Goal: Task Accomplishment & Management: Use online tool/utility

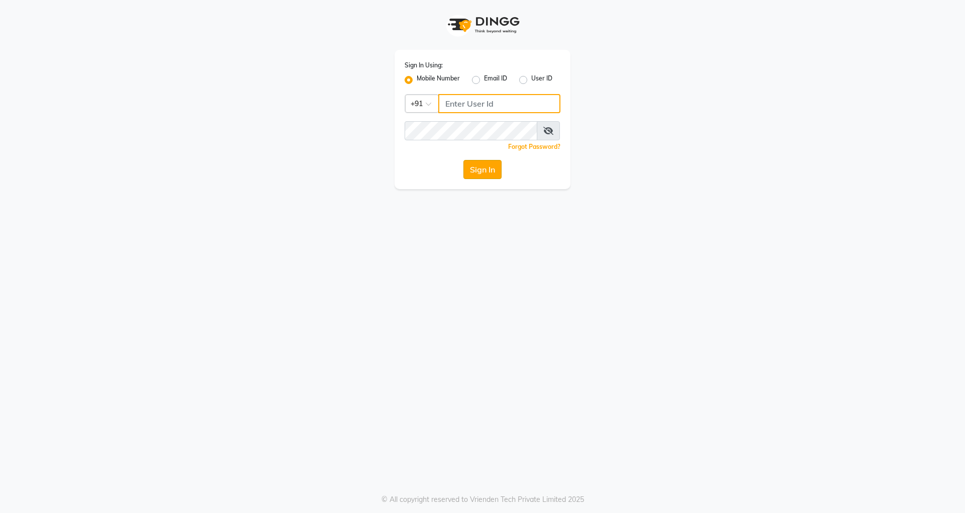
type input "7676706410"
click at [478, 167] on button "Sign In" at bounding box center [482, 169] width 38 height 19
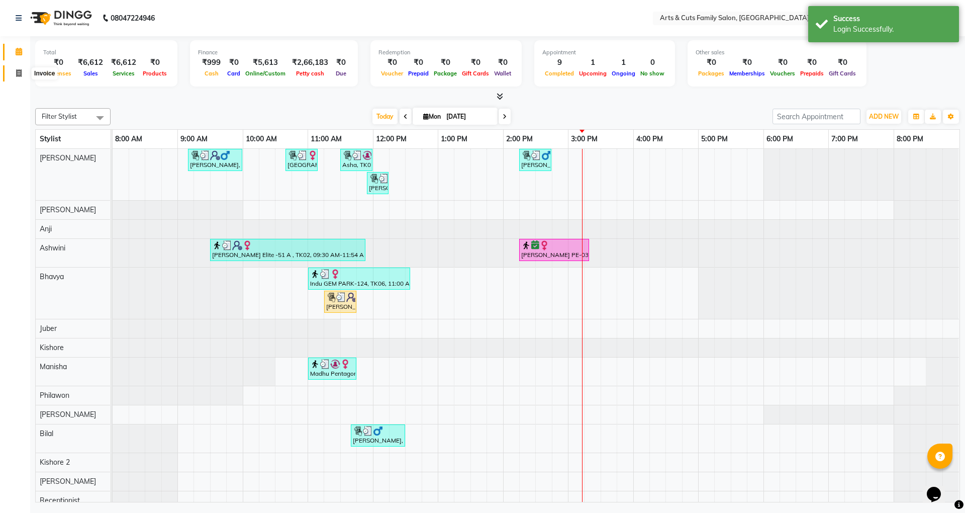
click at [18, 68] on span at bounding box center [19, 74] width 18 height 12
select select "service"
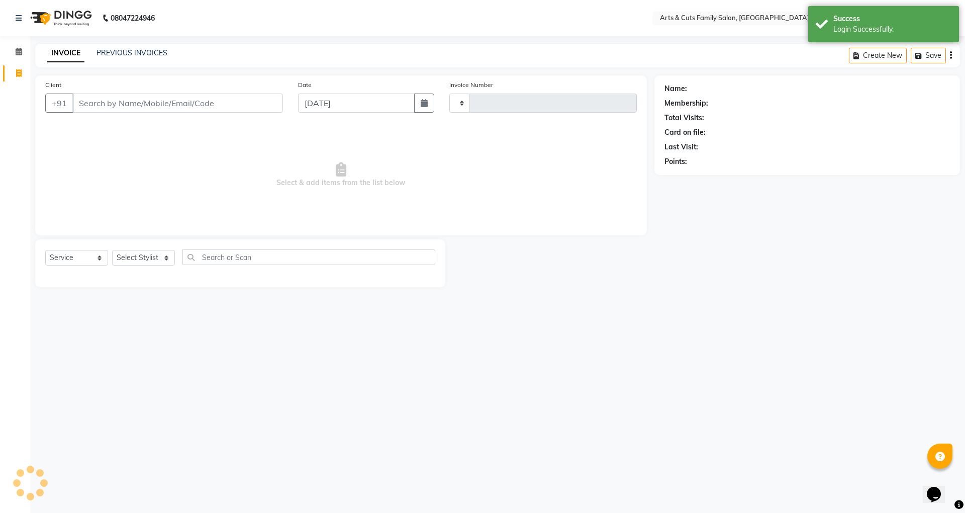
type input "3434"
select select "7513"
click at [90, 108] on input "Client" at bounding box center [177, 102] width 211 height 19
select select "45356"
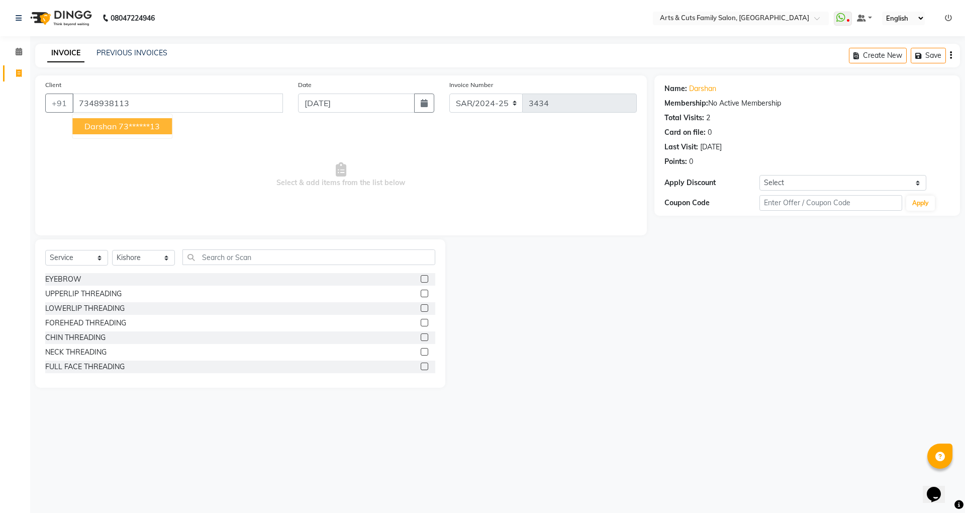
click at [106, 127] on span "Darshan" at bounding box center [100, 126] width 32 height 10
type input "73******13"
click at [152, 247] on div "Select Service Product Membership Package Voucher Prepaid Gift Card Select Styl…" at bounding box center [240, 313] width 410 height 148
click at [152, 249] on div "Select Service Product Membership Package Voucher Prepaid Gift Card Select Styl…" at bounding box center [240, 261] width 390 height 24
click at [147, 250] on div "Select Service Product Membership Package Voucher Prepaid Gift Card Select Styl…" at bounding box center [240, 261] width 390 height 24
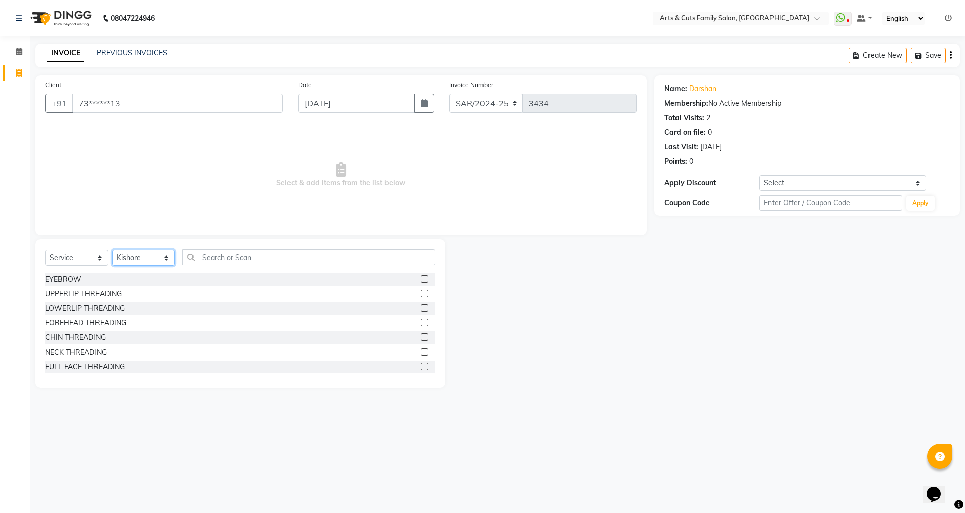
click at [147, 252] on select "Select Stylist [PERSON_NAME] [PERSON_NAME] SNOVEE Anji Ashwini [PERSON_NAME] [P…" at bounding box center [143, 258] width 63 height 16
select select "66025"
click at [112, 250] on select "Select Stylist [PERSON_NAME] [PERSON_NAME] SNOVEE Anji Ashwini [PERSON_NAME] [P…" at bounding box center [143, 258] width 63 height 16
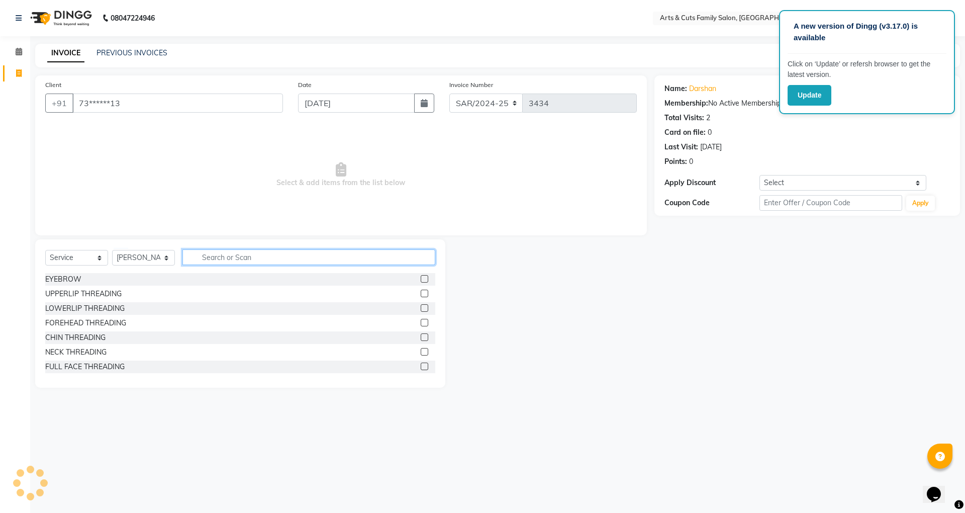
click at [202, 259] on input "text" at bounding box center [308, 257] width 253 height 16
type input "men"
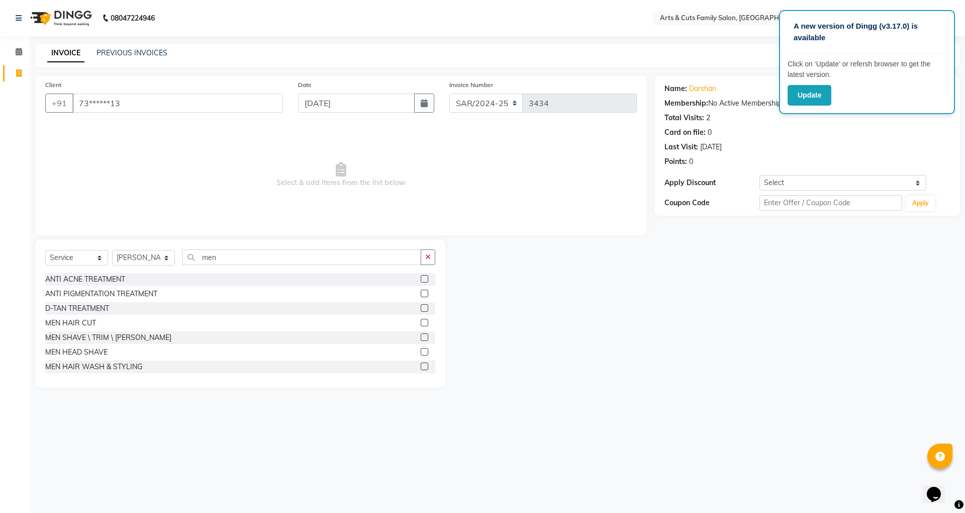
drag, startPoint x: 71, startPoint y: 321, endPoint x: 73, endPoint y: 329, distance: 8.4
click at [71, 323] on div "MEN HAIR CUT" at bounding box center [70, 323] width 51 height 11
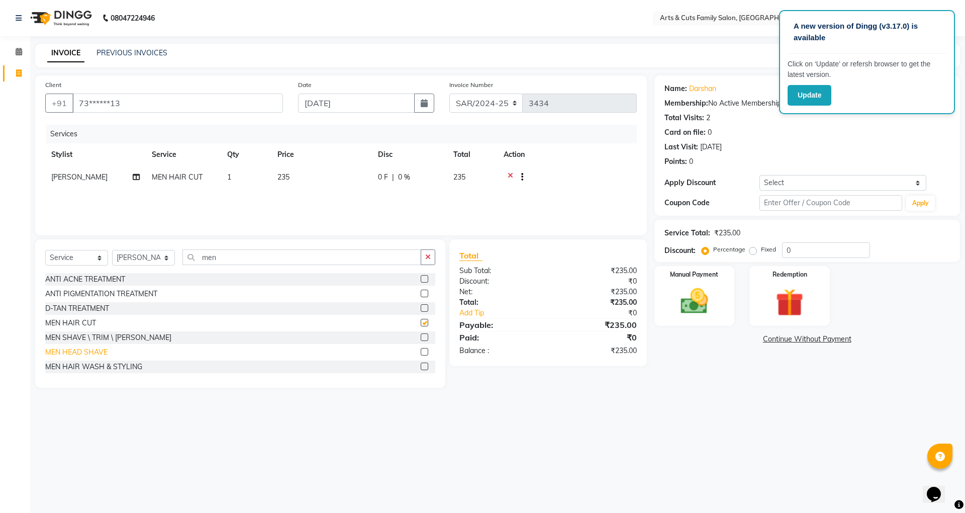
checkbox input "false"
click at [108, 339] on div "MEN SHAVE \ TRIM \ [PERSON_NAME]" at bounding box center [108, 337] width 126 height 11
checkbox input "false"
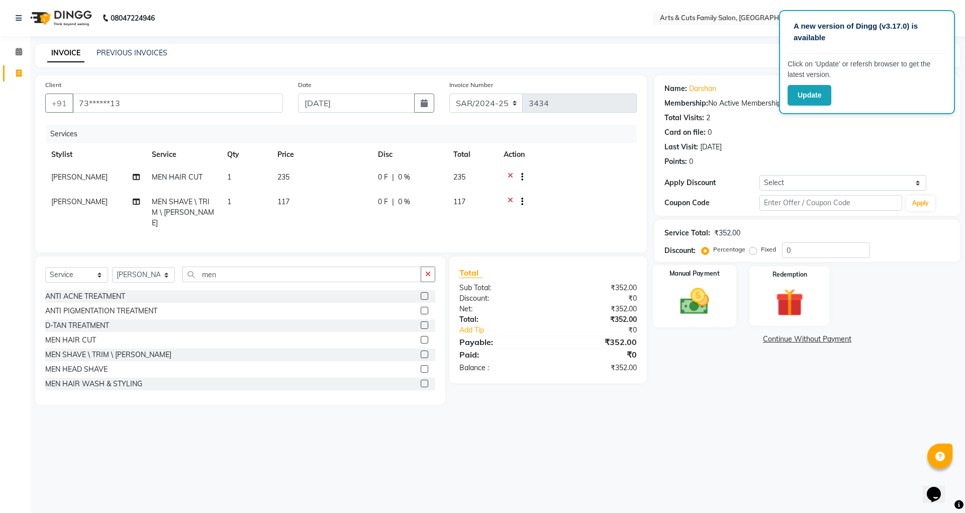
click at [681, 302] on img at bounding box center [694, 300] width 47 height 33
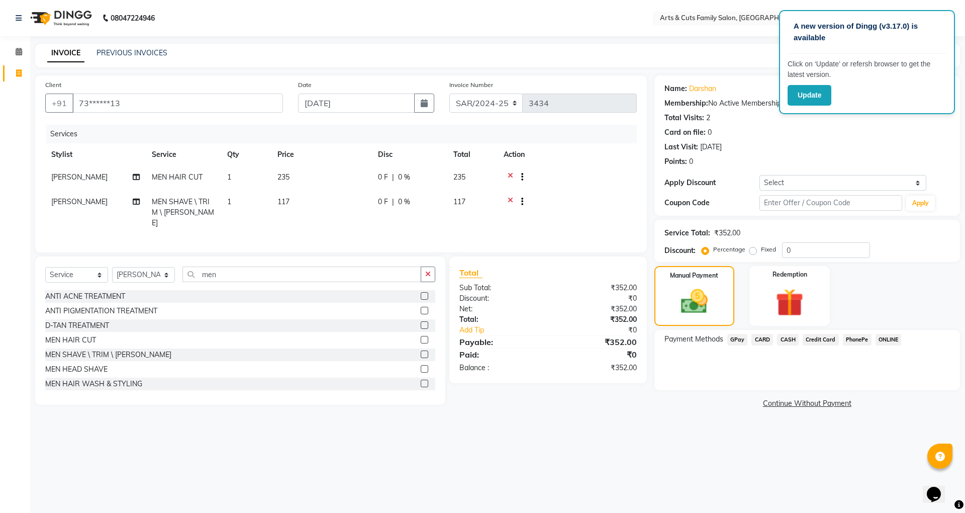
click at [789, 339] on span "CASH" at bounding box center [788, 340] width 22 height 12
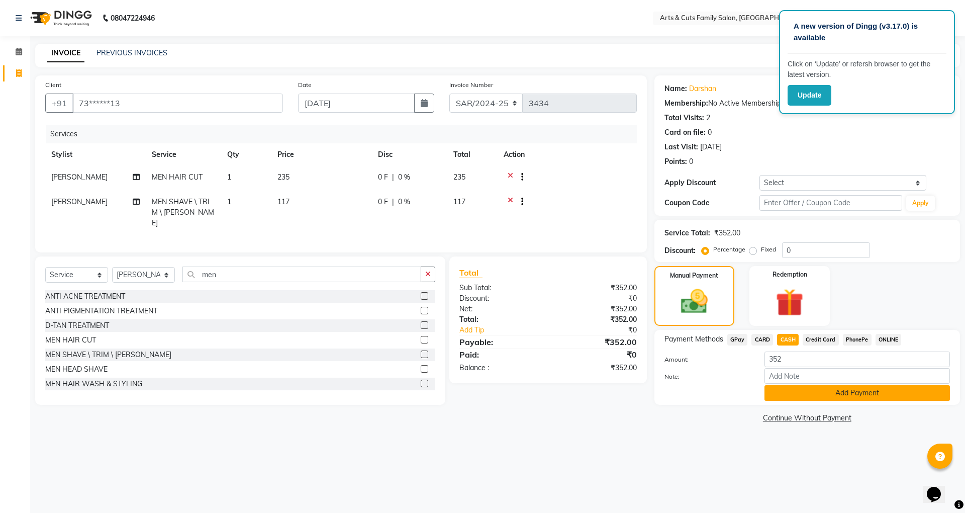
click at [799, 395] on button "Add Payment" at bounding box center [856, 393] width 185 height 16
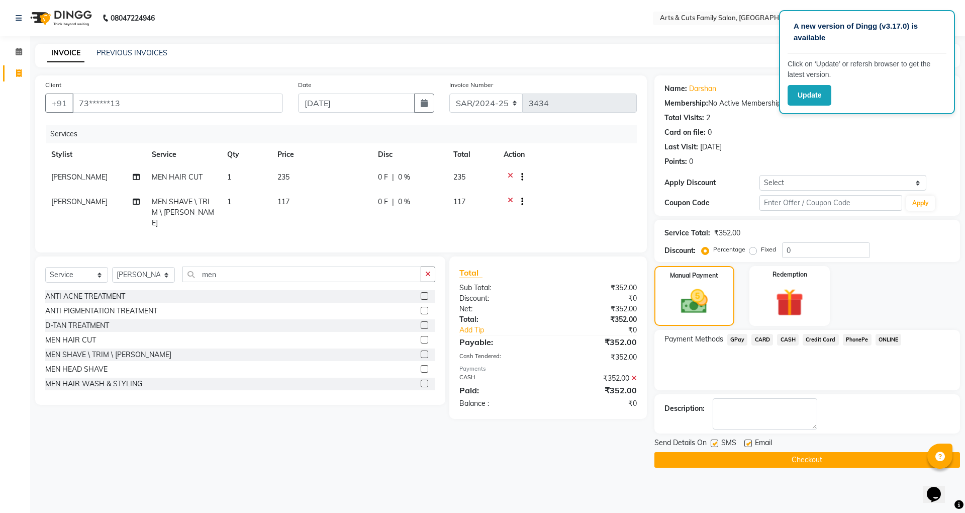
click at [744, 439] on div "Email" at bounding box center [762, 443] width 36 height 13
click at [748, 441] on label at bounding box center [748, 443] width 8 height 8
click at [748, 441] on input "checkbox" at bounding box center [747, 443] width 7 height 7
checkbox input "false"
click at [783, 463] on button "Checkout" at bounding box center [807, 460] width 306 height 16
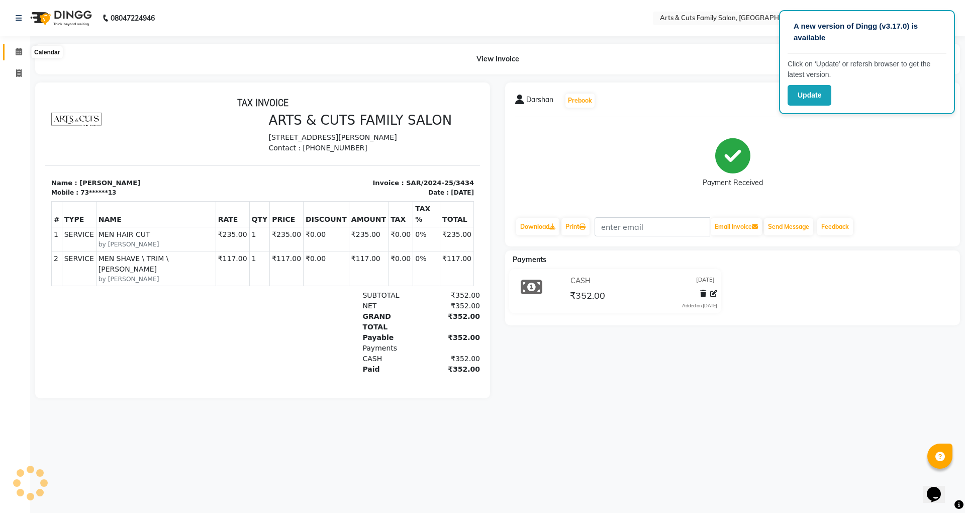
click at [17, 53] on icon at bounding box center [19, 52] width 7 height 8
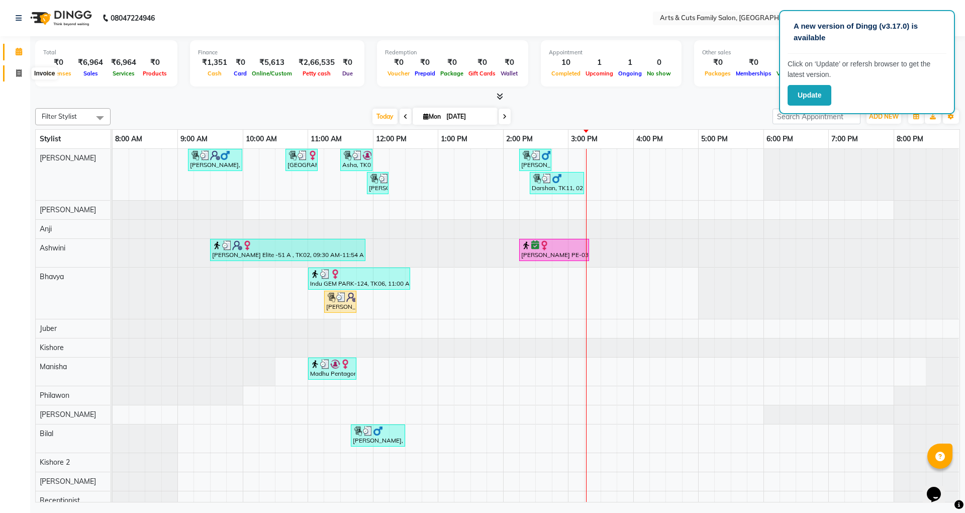
click at [17, 76] on icon at bounding box center [19, 73] width 6 height 8
select select "service"
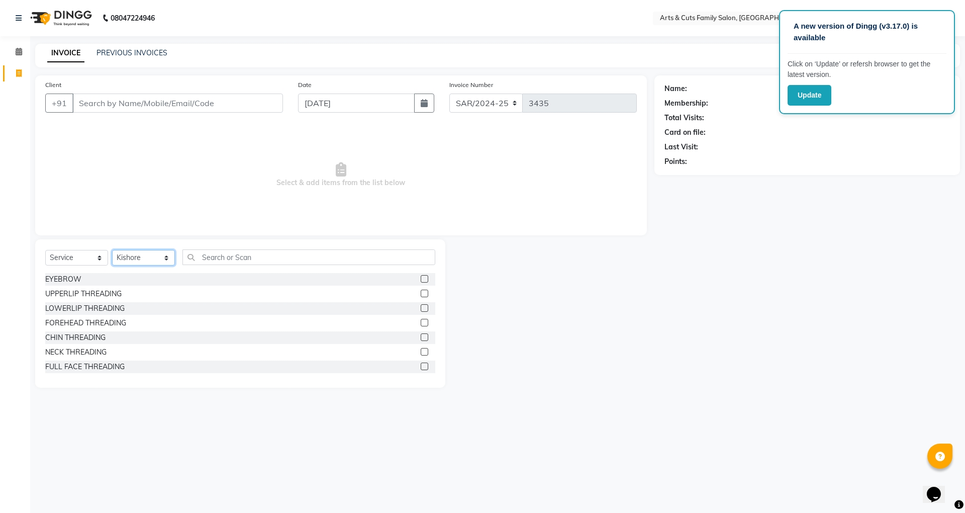
click at [145, 258] on select "Select Stylist [PERSON_NAME] [PERSON_NAME] SNOVEE Anji Ashwini [PERSON_NAME] [P…" at bounding box center [143, 258] width 63 height 16
select select "63866"
click at [112, 250] on select "Select Stylist [PERSON_NAME] [PERSON_NAME] SNOVEE Anji Ashwini [PERSON_NAME] [P…" at bounding box center [143, 258] width 63 height 16
click at [270, 256] on input "text" at bounding box center [308, 257] width 253 height 16
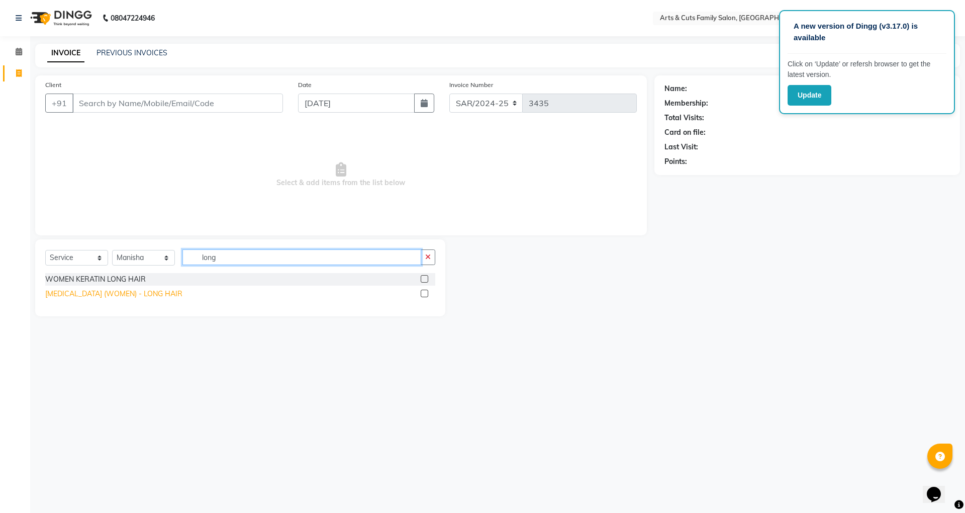
type input "long"
click at [100, 296] on div "[MEDICAL_DATA] (WOMEN) - LONG HAIR" at bounding box center [113, 294] width 137 height 11
checkbox input "false"
